Goal: Check status: Check status

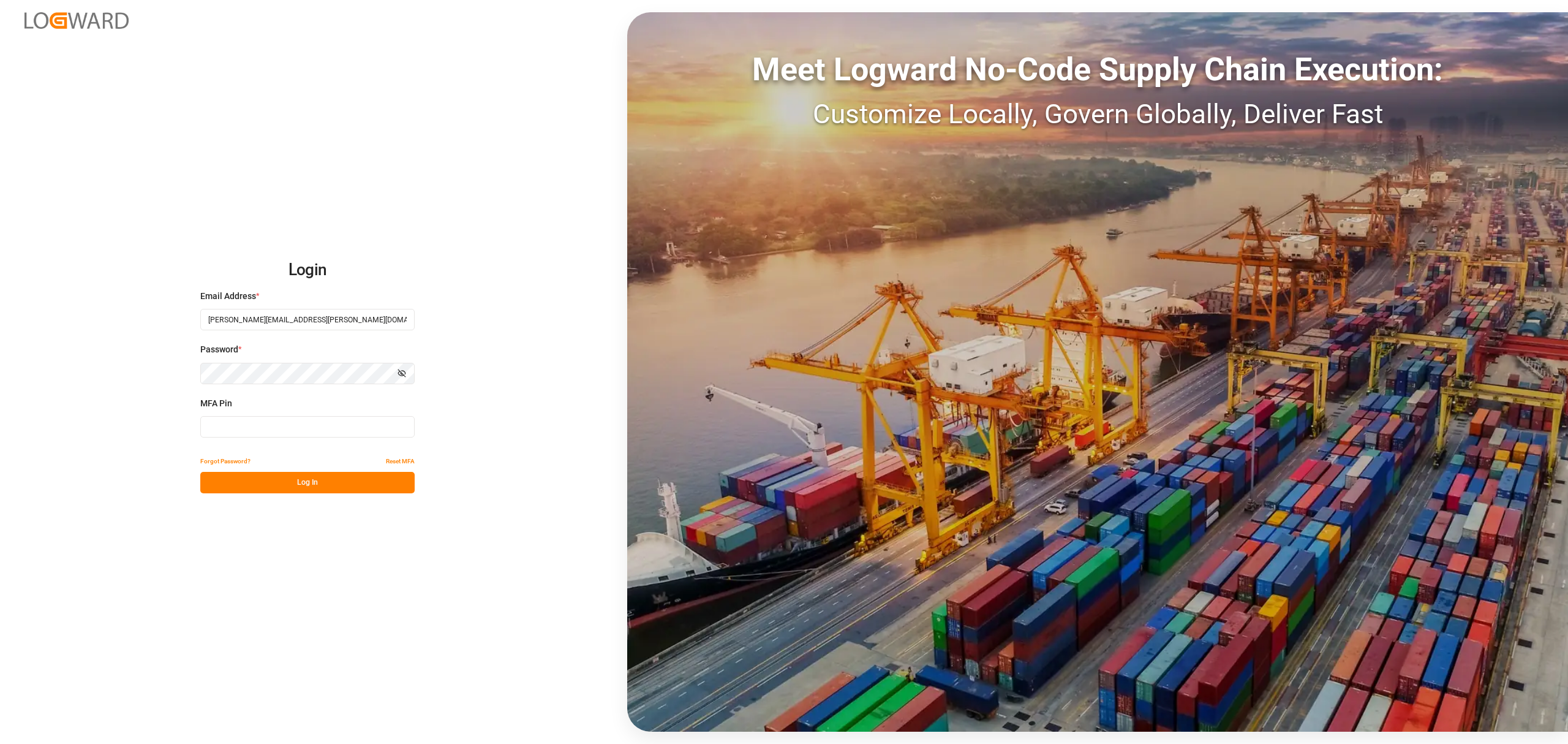
click at [278, 431] on input at bounding box center [307, 427] width 214 height 22
type input "660582"
click at [317, 481] on button "Log In" at bounding box center [307, 483] width 214 height 22
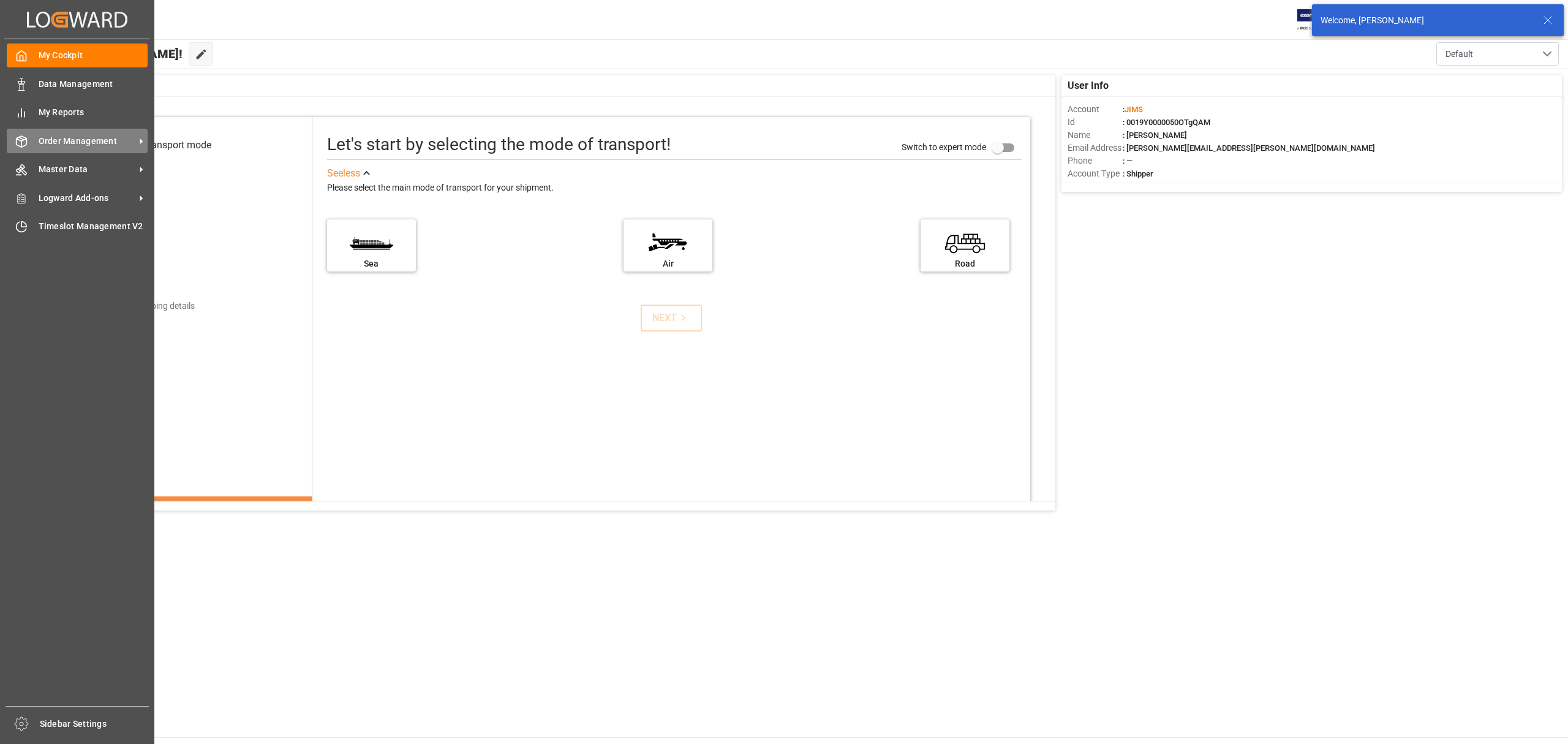
click at [101, 136] on span "Order Management" at bounding box center [87, 141] width 97 height 13
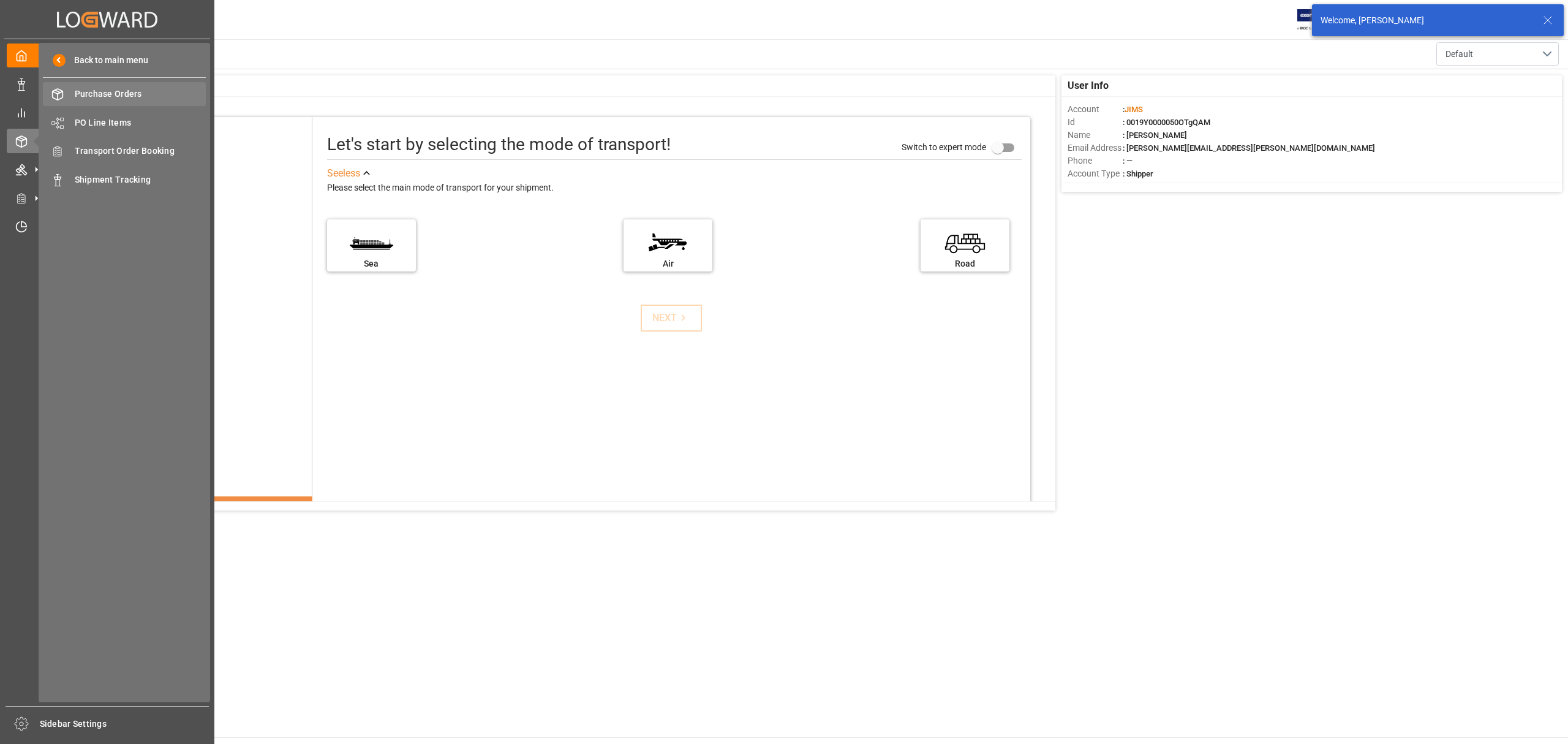
click at [108, 92] on span "Purchase Orders" at bounding box center [140, 93] width 132 height 13
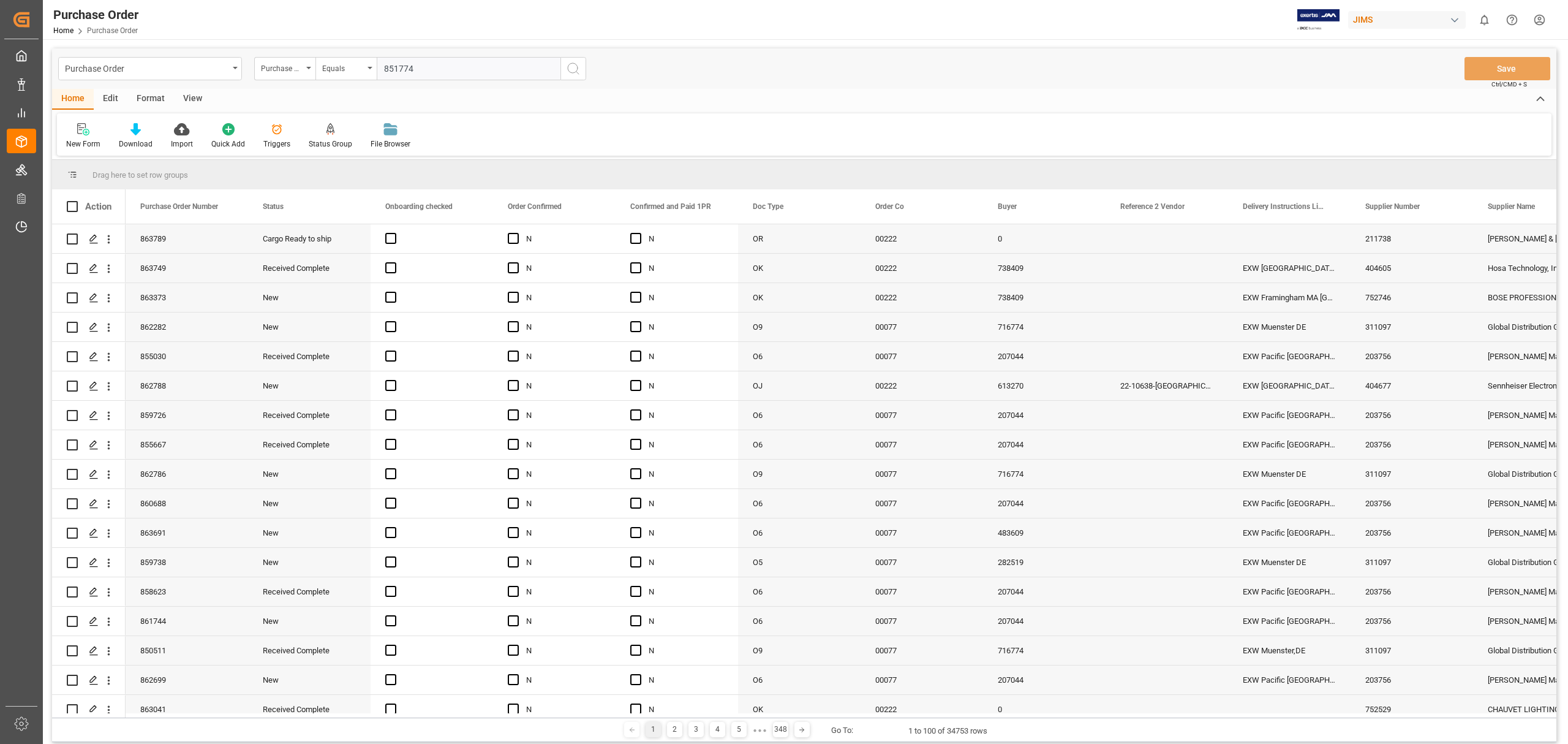
type input "851774"
click at [581, 63] on button "search button" at bounding box center [573, 69] width 26 height 24
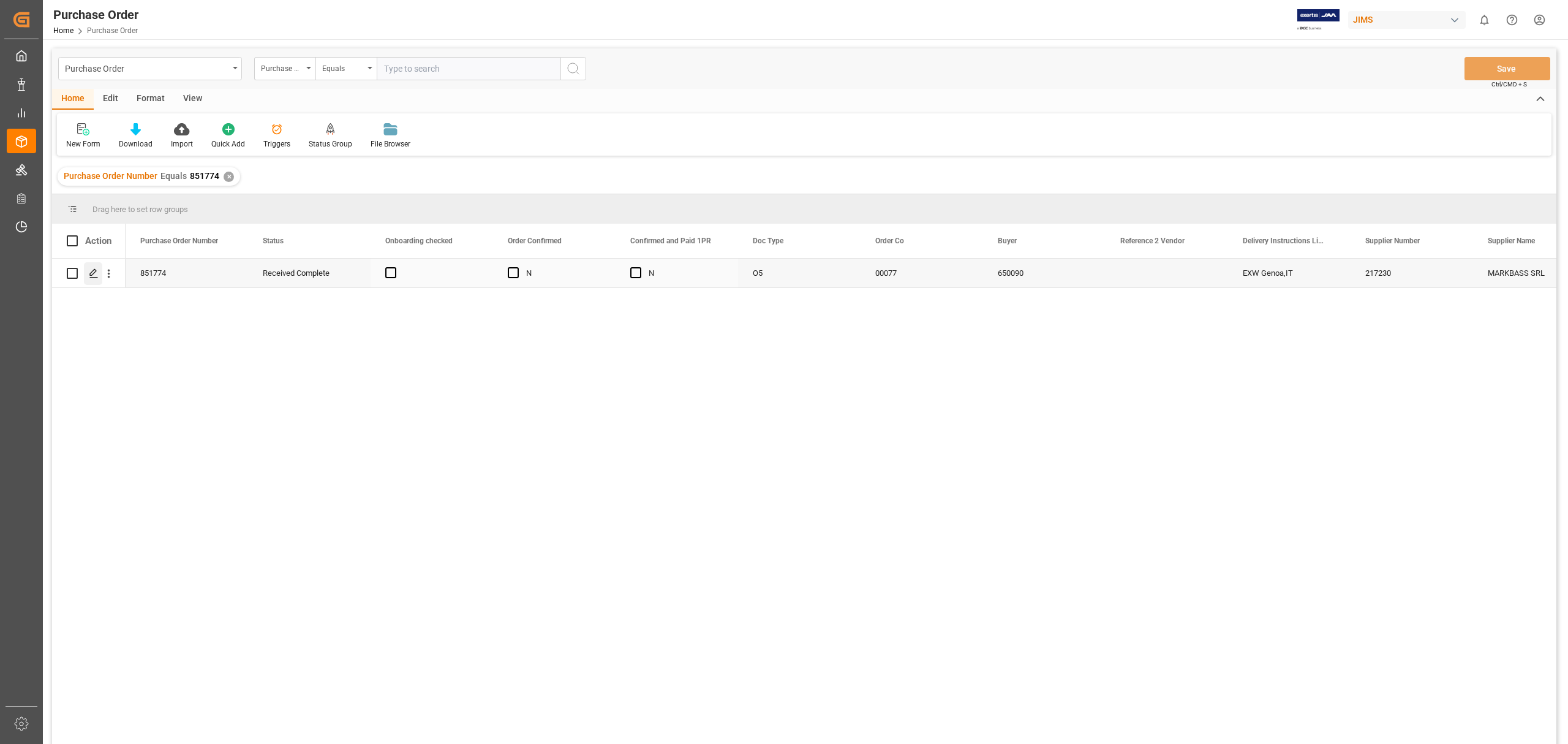
click at [96, 274] on icon "Press SPACE to select this row." at bounding box center [93, 273] width 10 height 10
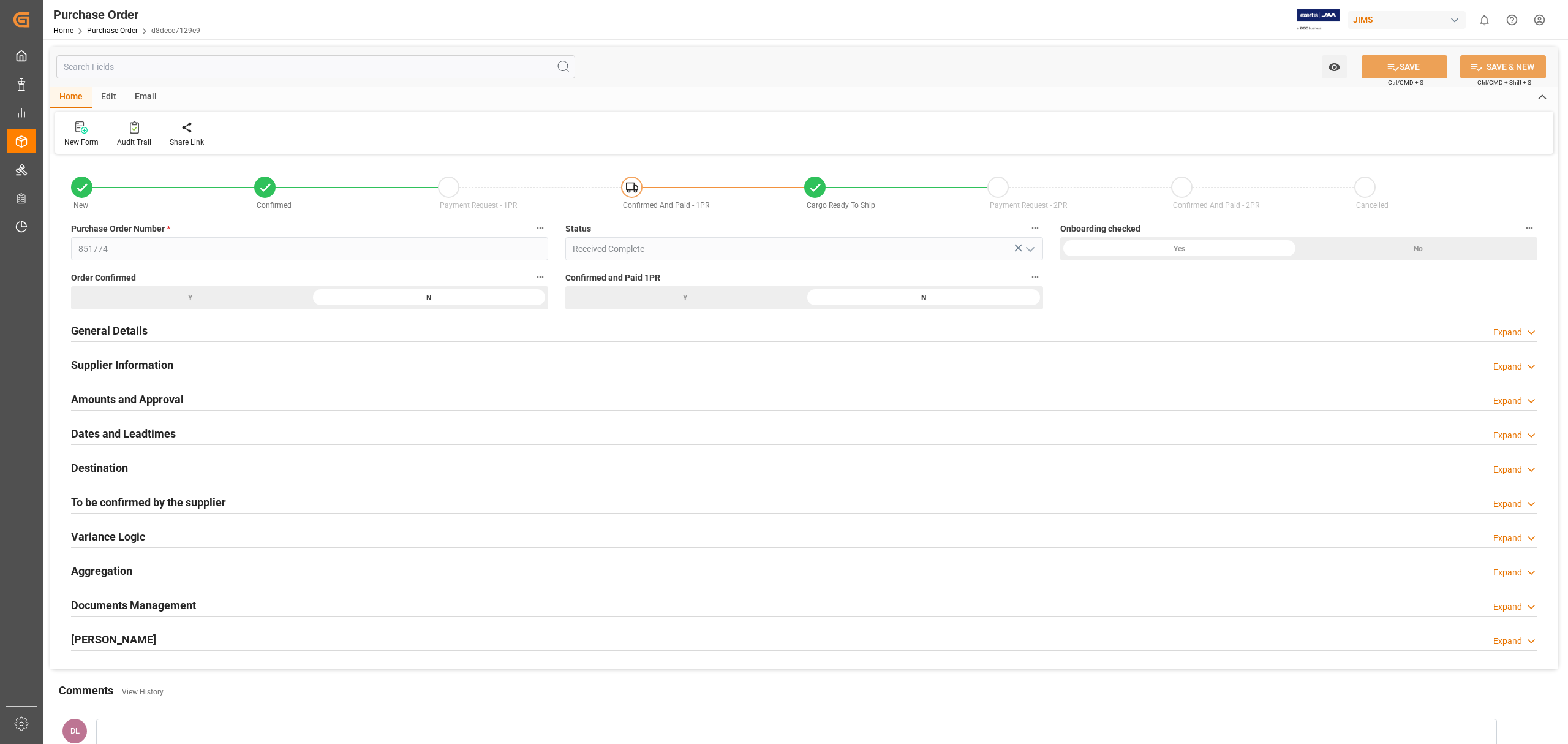
click at [153, 360] on h2 "Supplier Information" at bounding box center [122, 365] width 102 height 17
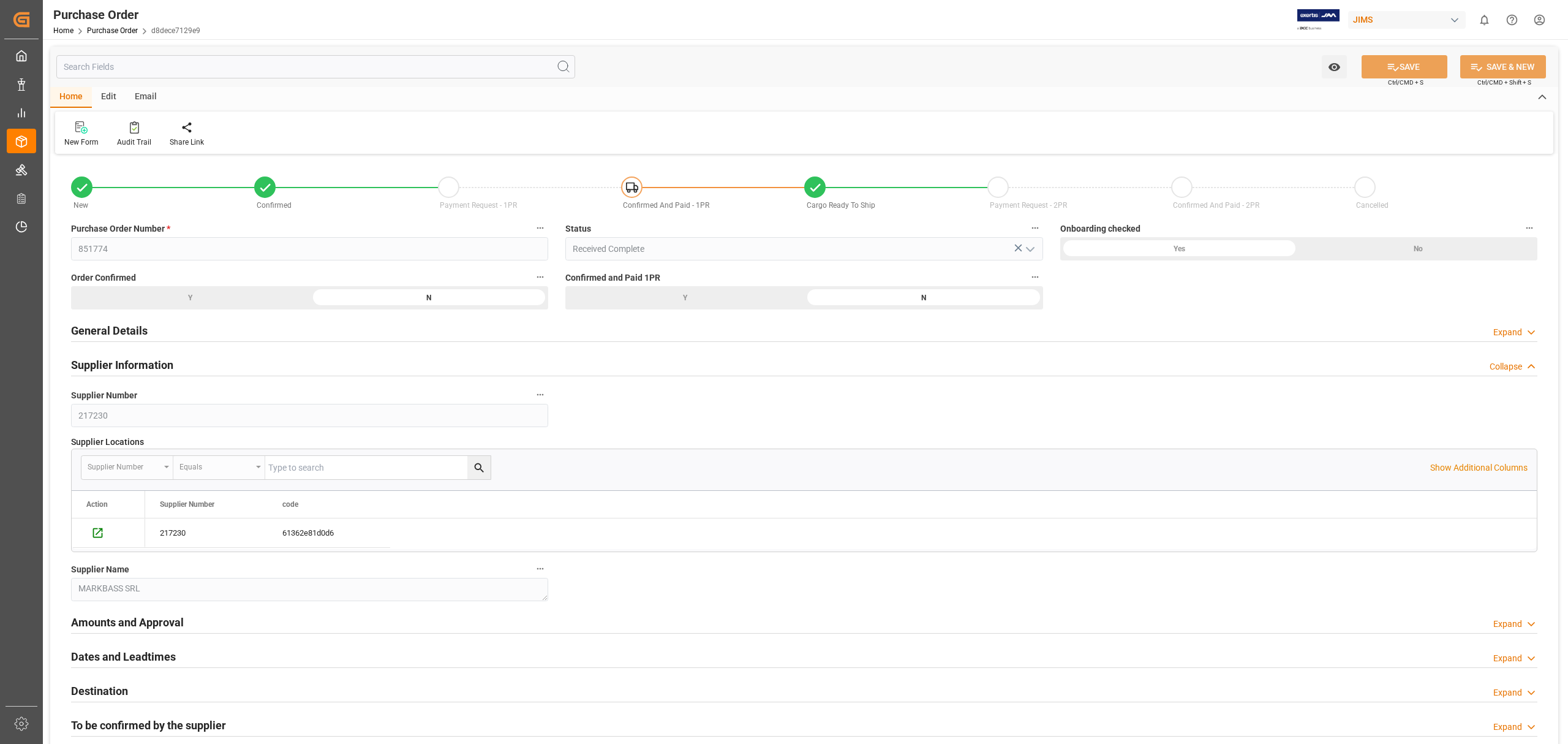
click at [121, 329] on h2 "General Details" at bounding box center [110, 330] width 77 height 17
